Goal: Information Seeking & Learning: Learn about a topic

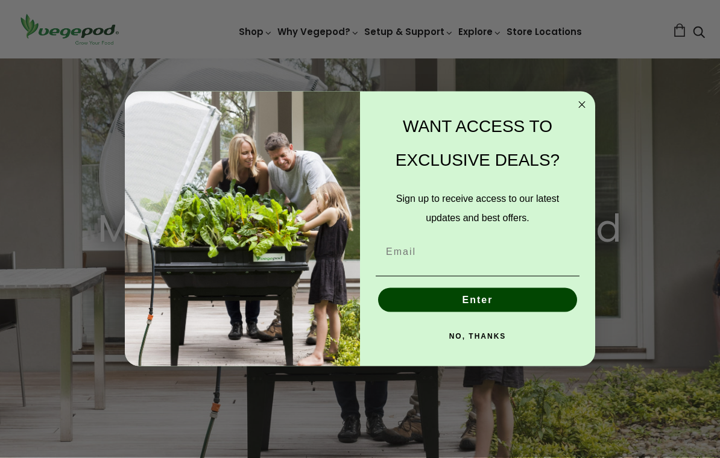
click at [593, 106] on div "Close dialog WANT ACCESS TO EXCLUSIVE DEALS? Sign up to receive access to our l…" at bounding box center [360, 230] width 470 height 276
click at [575, 112] on icon "Close dialog" at bounding box center [582, 105] width 14 height 14
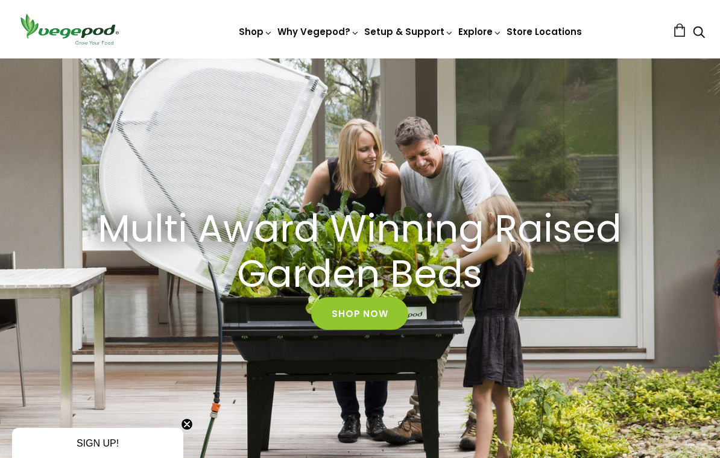
click at [355, 305] on link "Shop Now" at bounding box center [359, 313] width 97 height 33
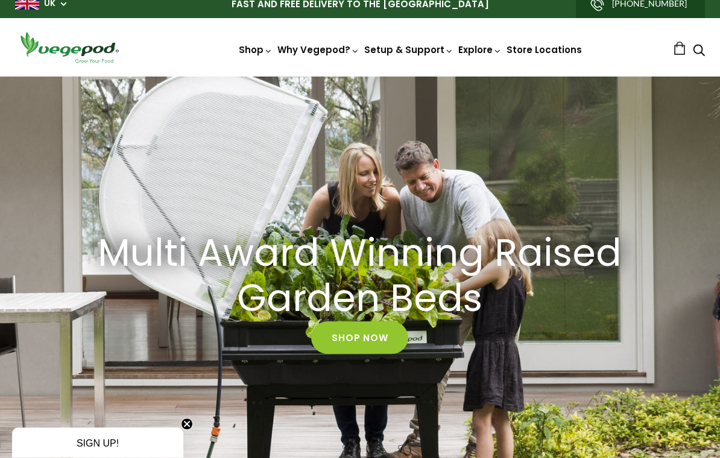
scroll to position [0, 0]
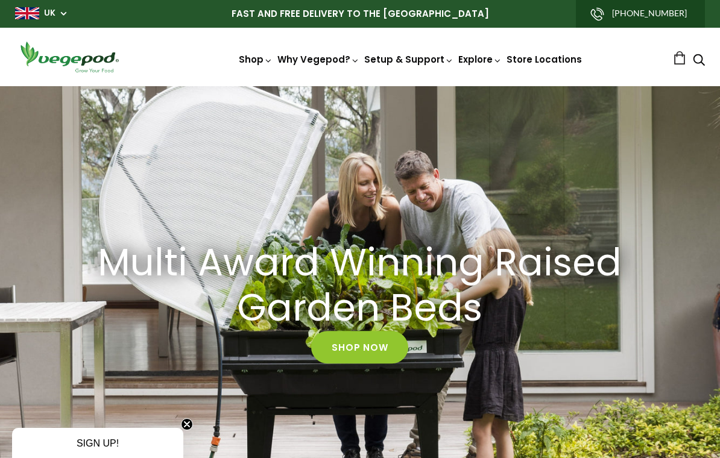
click at [363, 341] on link "Shop Now" at bounding box center [359, 347] width 97 height 33
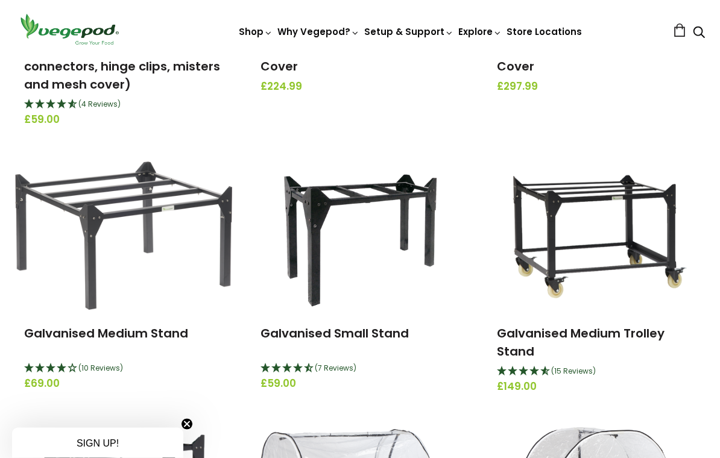
scroll to position [2034, 0]
click at [550, 347] on h3 "Galvanised Medium Trolley Stand" at bounding box center [596, 342] width 199 height 36
click at [585, 254] on img at bounding box center [595, 235] width 215 height 151
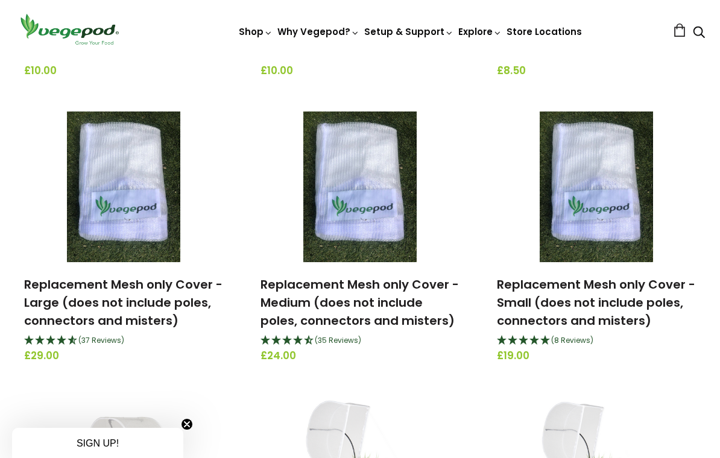
scroll to position [1481, 0]
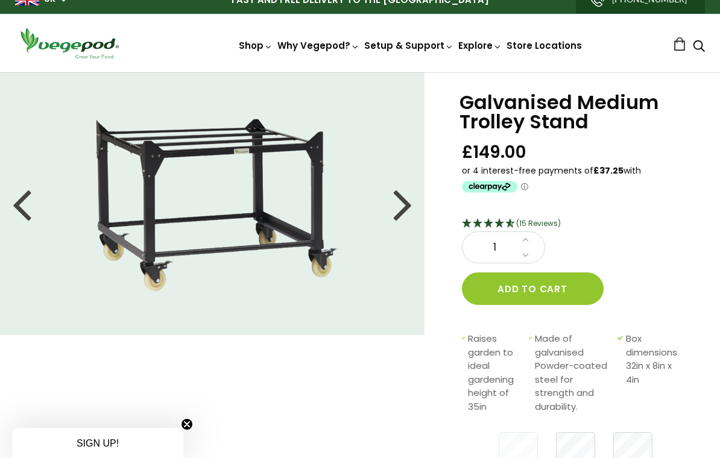
scroll to position [15, 0]
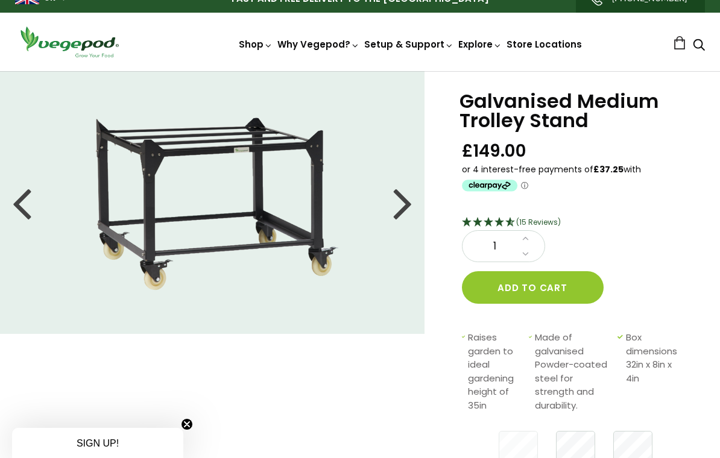
click at [407, 205] on div at bounding box center [402, 202] width 19 height 54
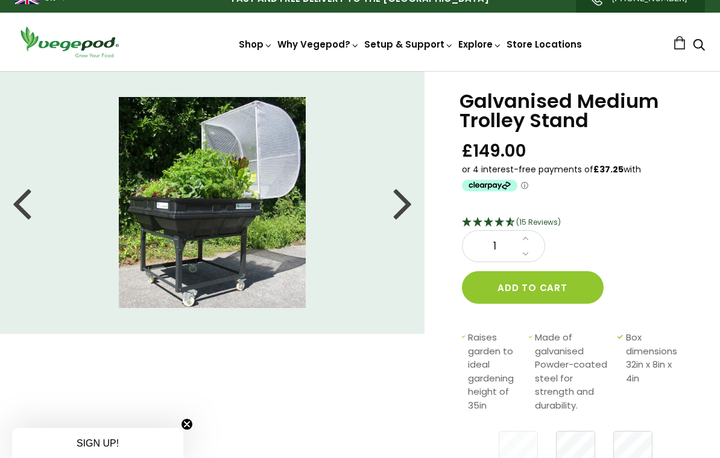
click at [399, 214] on div at bounding box center [402, 202] width 19 height 54
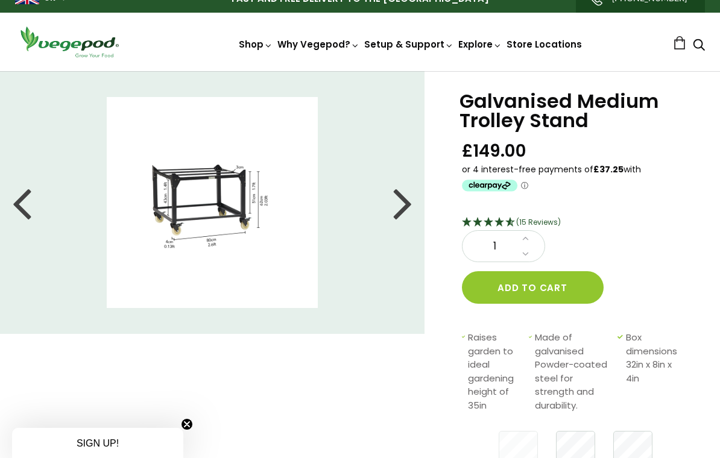
click at [400, 205] on div at bounding box center [402, 202] width 19 height 54
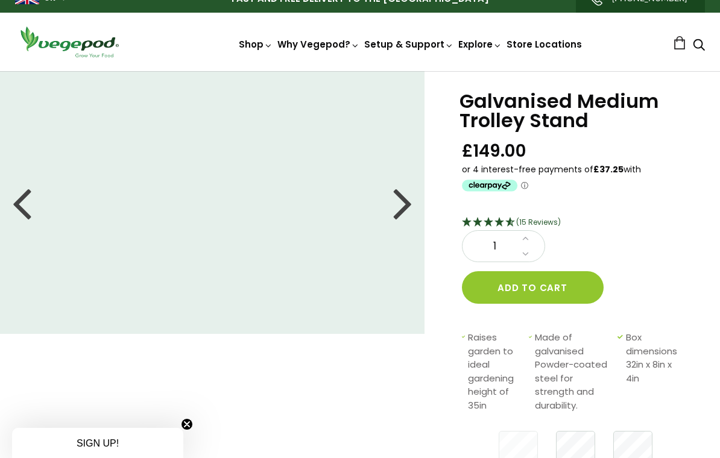
click at [402, 197] on div at bounding box center [402, 202] width 19 height 54
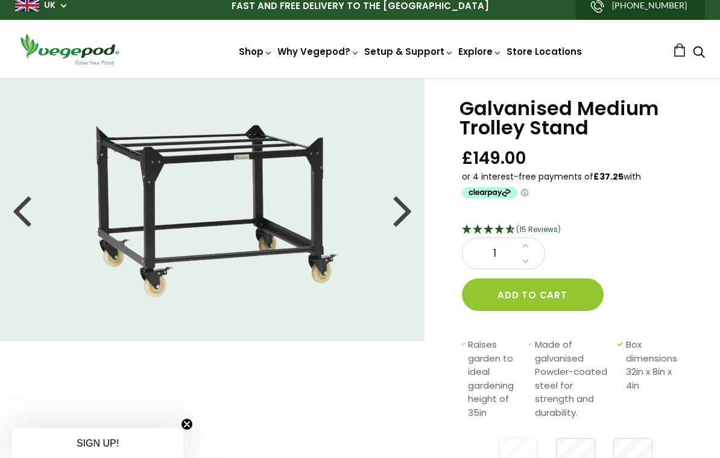
scroll to position [0, 0]
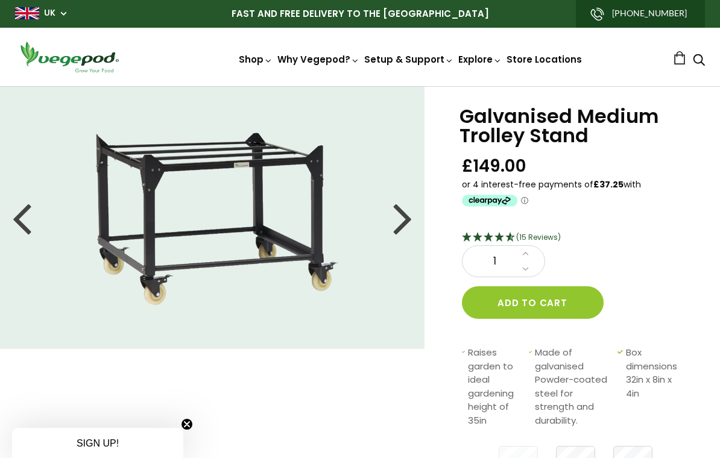
click at [402, 223] on div at bounding box center [402, 218] width 19 height 54
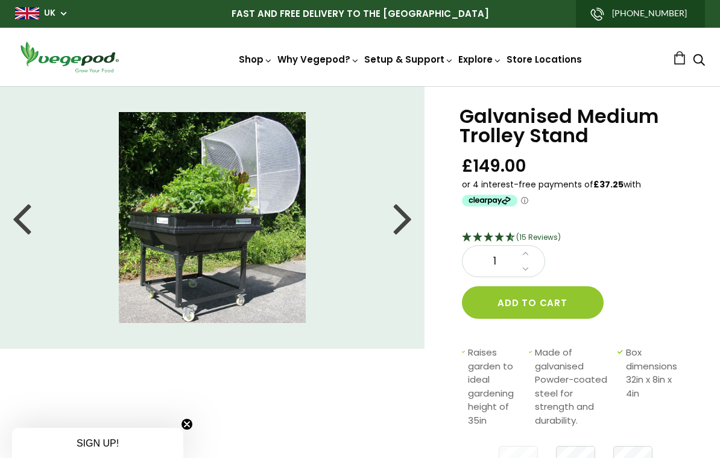
click at [397, 226] on div at bounding box center [402, 218] width 19 height 54
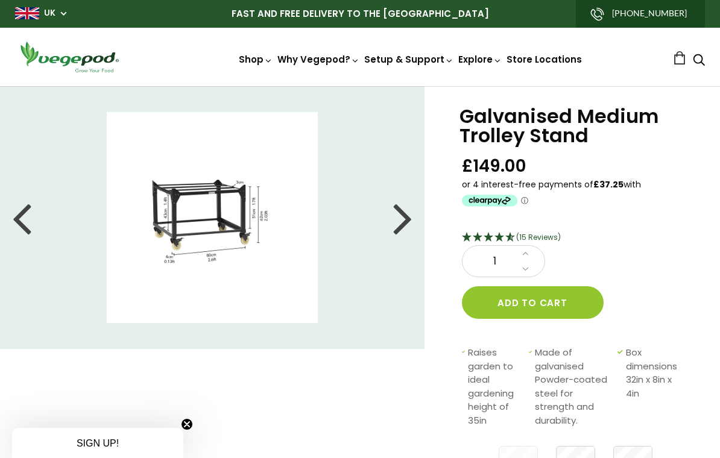
click at [408, 215] on div at bounding box center [402, 218] width 19 height 54
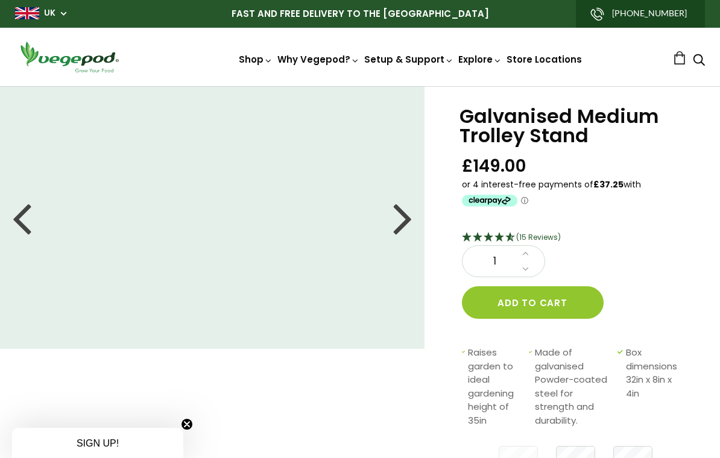
click at [405, 217] on div at bounding box center [402, 218] width 19 height 54
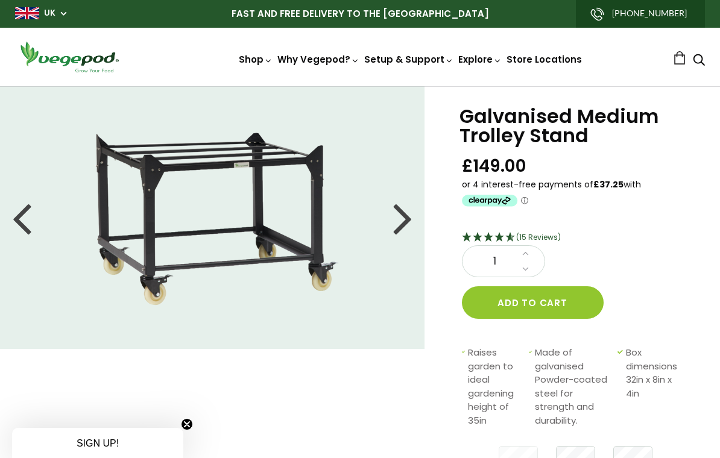
click at [403, 223] on div at bounding box center [402, 218] width 19 height 54
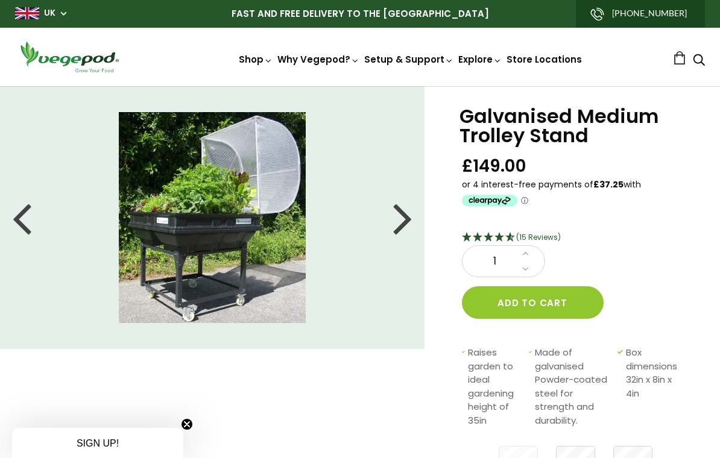
click at [405, 218] on div at bounding box center [402, 218] width 19 height 54
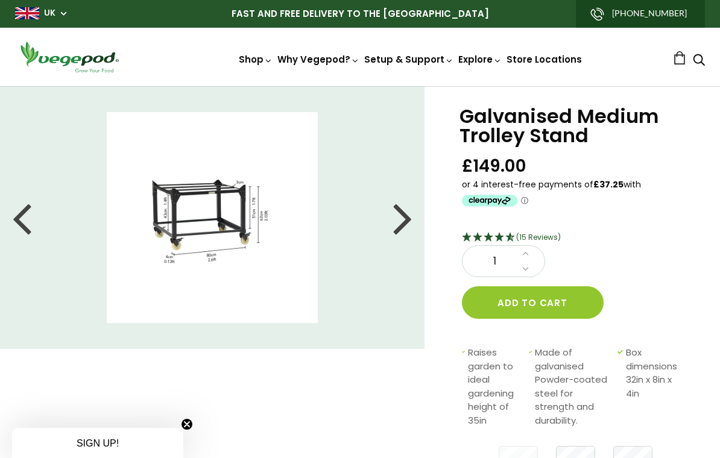
click at [400, 217] on div at bounding box center [402, 218] width 19 height 54
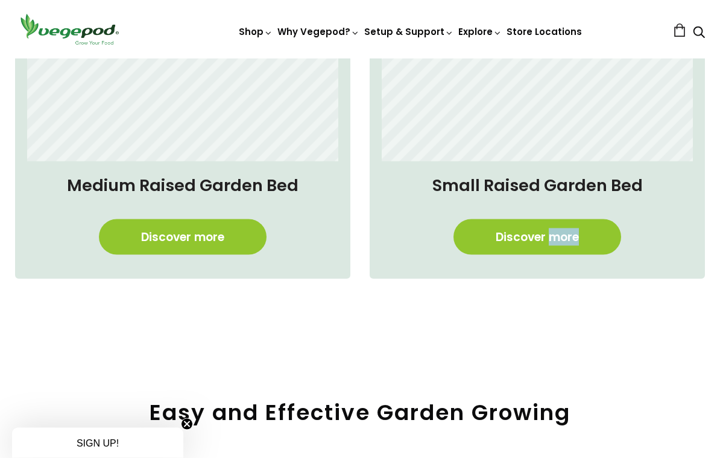
scroll to position [926, 0]
click at [654, 297] on div "Small Raised Garden Bed Discover more" at bounding box center [527, 176] width 355 height 373
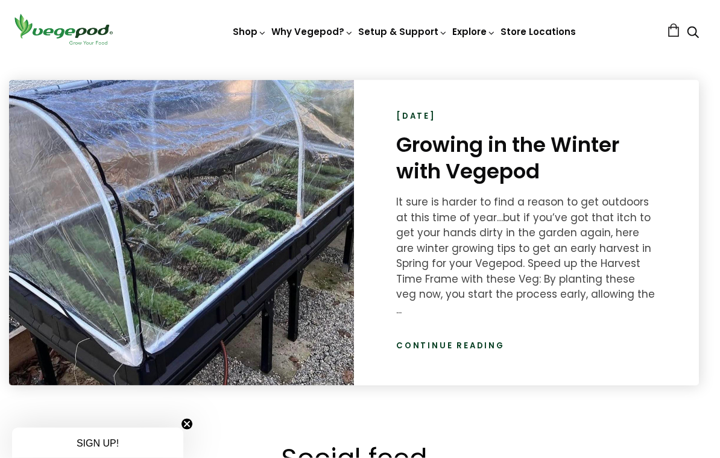
scroll to position [1666, 6]
click at [466, 367] on div "December 04, 2023 Growing in the Winter with Vegepod It sure is harder to find …" at bounding box center [526, 233] width 345 height 306
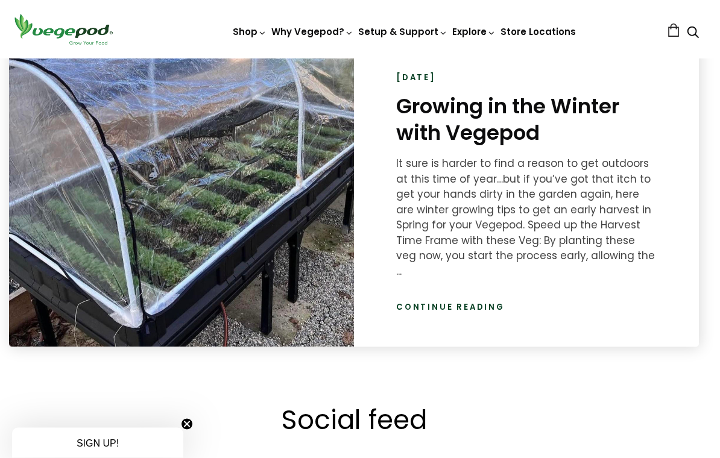
scroll to position [1704, 6]
click at [478, 301] on link "Continue reading" at bounding box center [450, 307] width 109 height 12
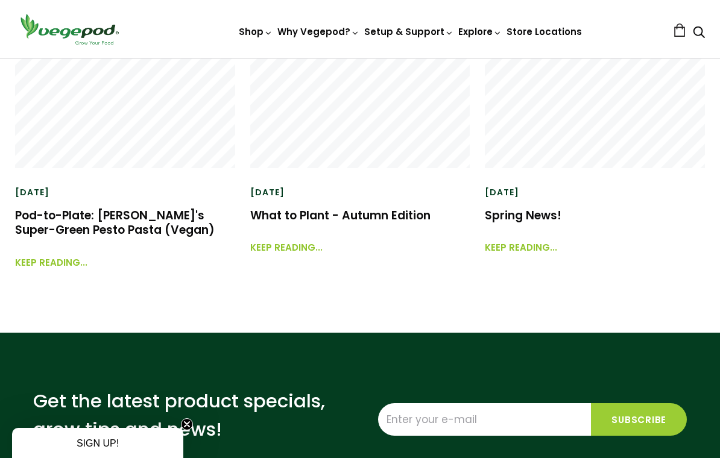
scroll to position [2921, 0]
